Goal: Information Seeking & Learning: Learn about a topic

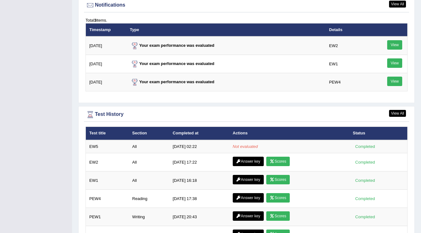
scroll to position [774, 0]
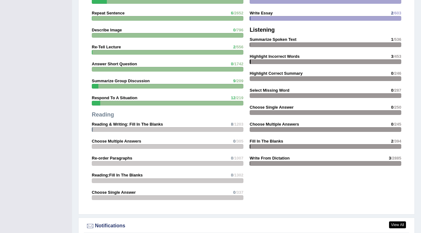
scroll to position [552, 0]
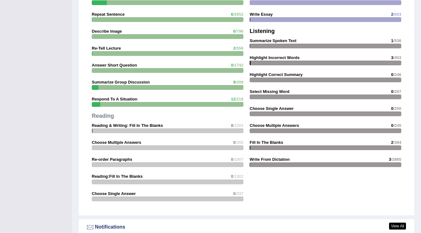
click at [137, 80] on strong "Summarize Group Discussion" at bounding box center [121, 82] width 58 height 5
click at [236, 80] on span "/209" at bounding box center [240, 82] width 8 height 5
click at [232, 85] on div at bounding box center [168, 87] width 152 height 5
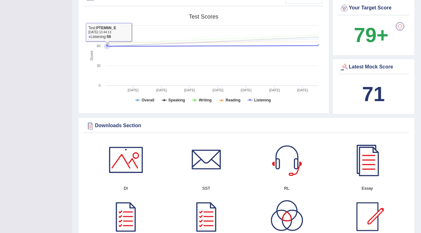
scroll to position [0, 0]
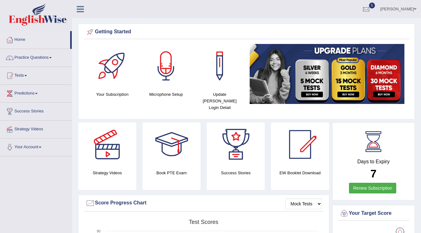
click at [41, 58] on link "Practice Questions" at bounding box center [35, 57] width 71 height 16
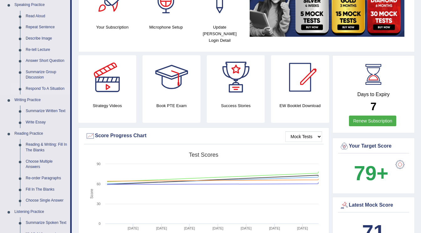
scroll to position [69, 0]
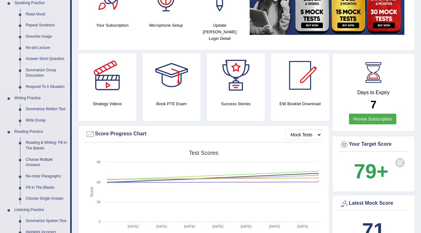
click at [42, 68] on link "Summarize Group Discussion" at bounding box center [46, 73] width 47 height 17
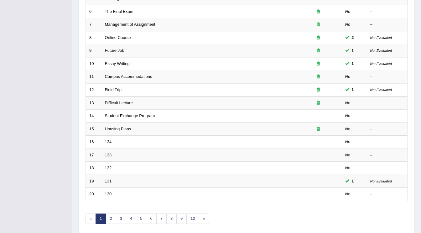
scroll to position [181, 0]
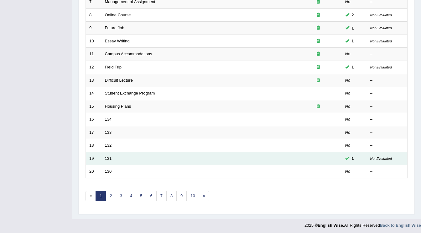
click at [389, 157] on small "Not Evaluated" at bounding box center [381, 158] width 22 height 4
click at [110, 158] on link "131" at bounding box center [108, 158] width 7 height 5
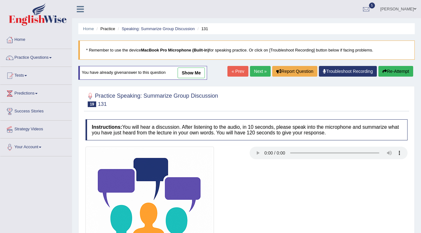
click at [192, 71] on link "show me" at bounding box center [191, 72] width 27 height 11
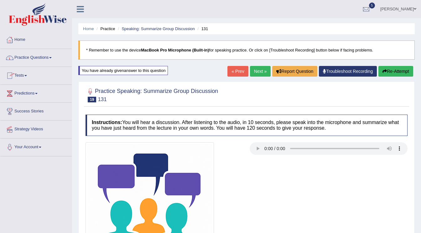
click at [33, 58] on link "Practice Questions" at bounding box center [35, 57] width 71 height 16
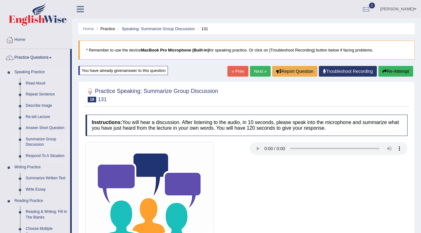
click at [31, 142] on link "Summarize Group Discussion" at bounding box center [46, 142] width 47 height 17
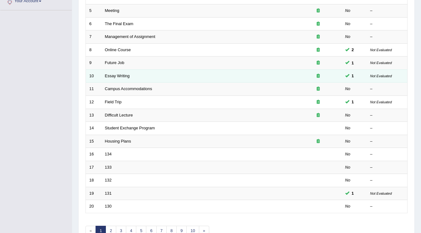
scroll to position [144, 0]
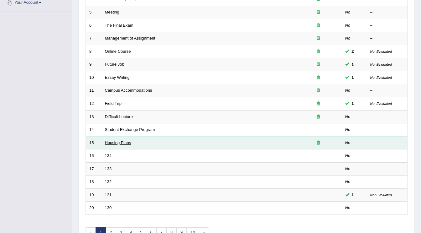
click at [122, 141] on link "Housing Plans" at bounding box center [118, 142] width 26 height 5
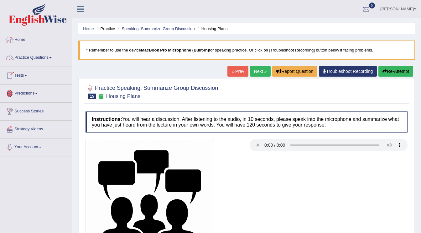
click at [22, 75] on link "Tests" at bounding box center [35, 75] width 71 height 16
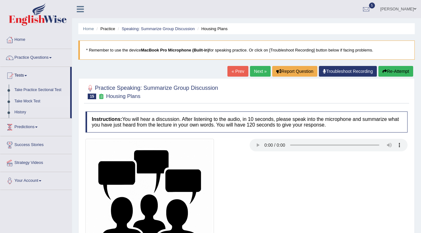
click at [23, 99] on link "Take Mock Test" at bounding box center [41, 101] width 59 height 11
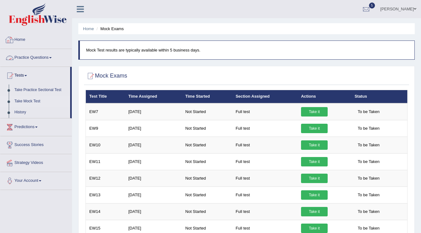
click at [23, 41] on link "Home" at bounding box center [35, 39] width 71 height 16
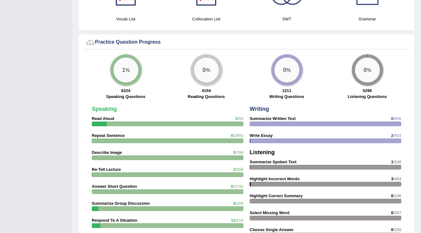
scroll to position [436, 0]
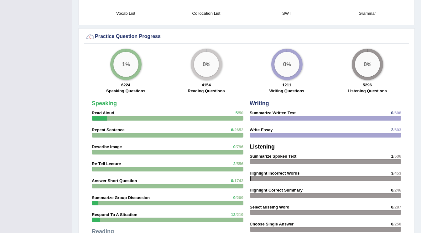
click at [129, 64] on div "1 %" at bounding box center [125, 64] width 25 height 25
click at [208, 65] on div "0 %" at bounding box center [206, 64] width 25 height 25
click at [287, 62] on div "0 %" at bounding box center [287, 64] width 25 height 25
click at [359, 59] on div "0 %" at bounding box center [367, 64] width 25 height 25
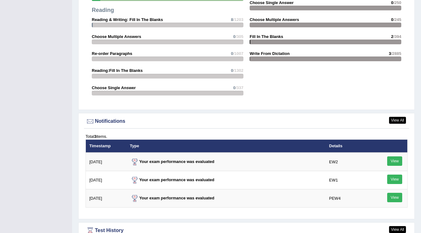
scroll to position [825, 0]
